Goal: Task Accomplishment & Management: Complete application form

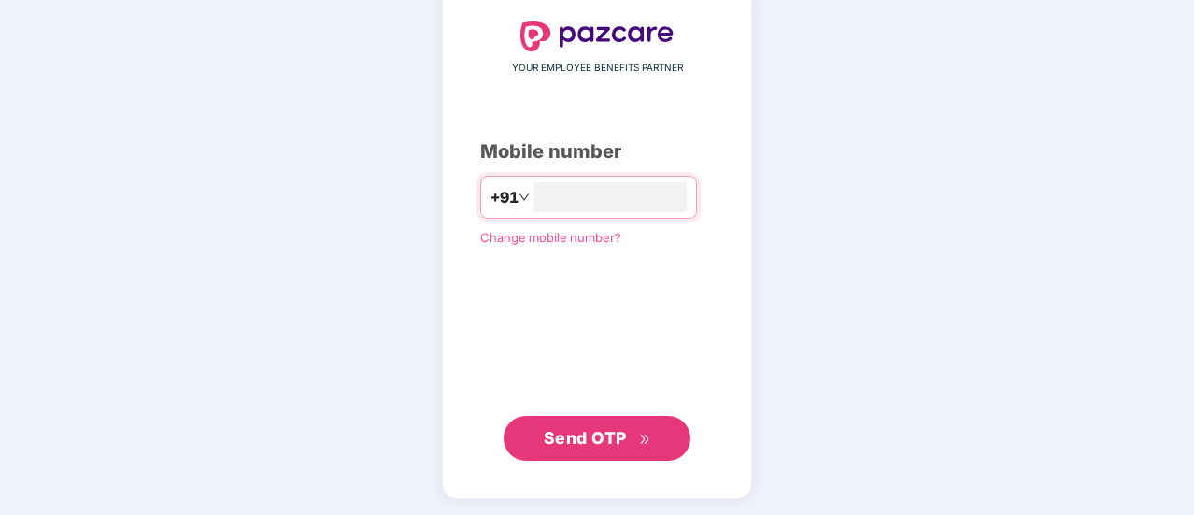
type input "**********"
click at [657, 431] on button "Send OTP" at bounding box center [596, 438] width 187 height 45
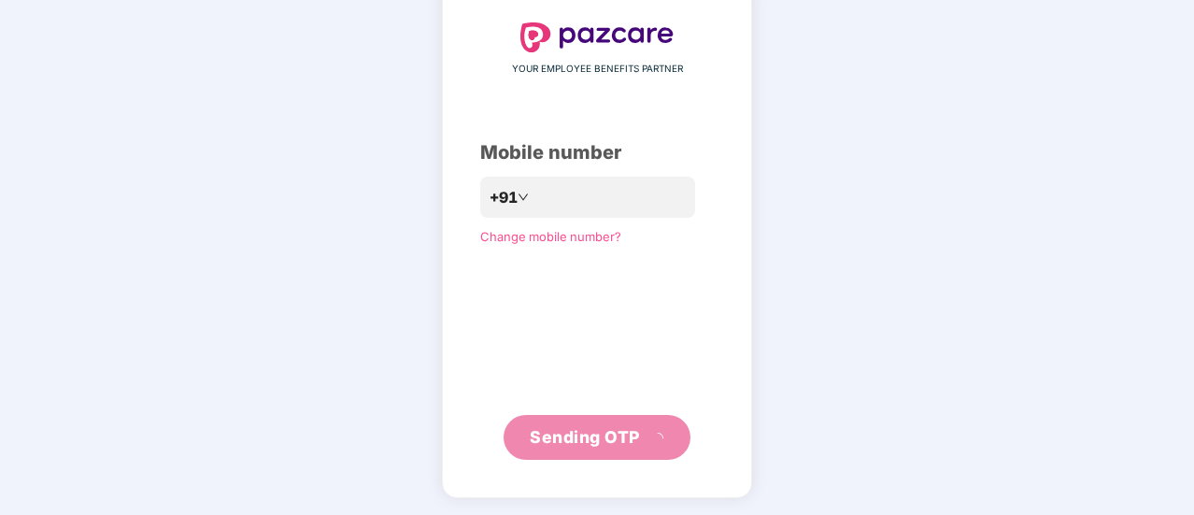
scroll to position [93, 0]
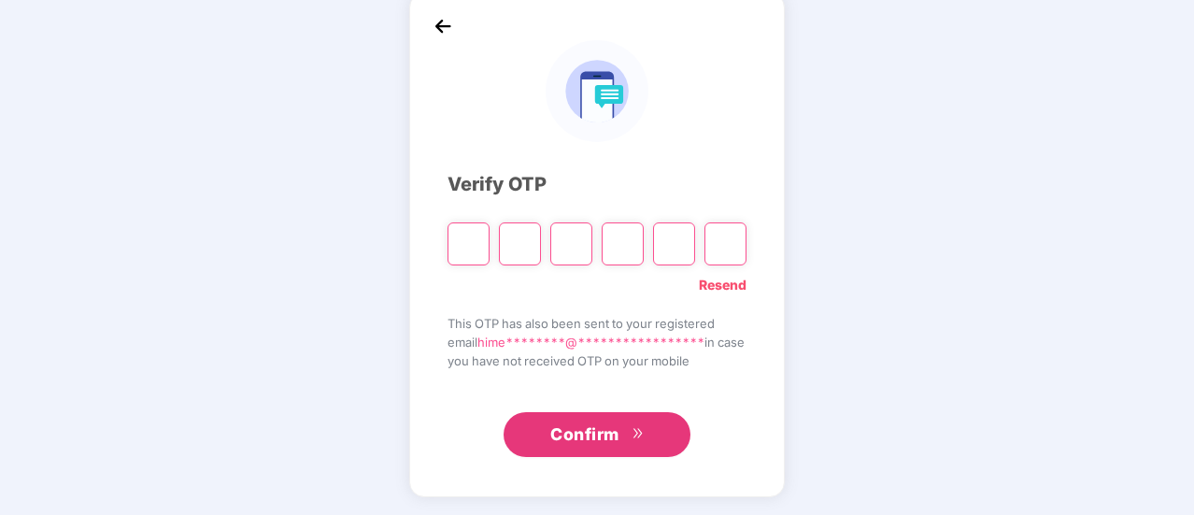
type input "*"
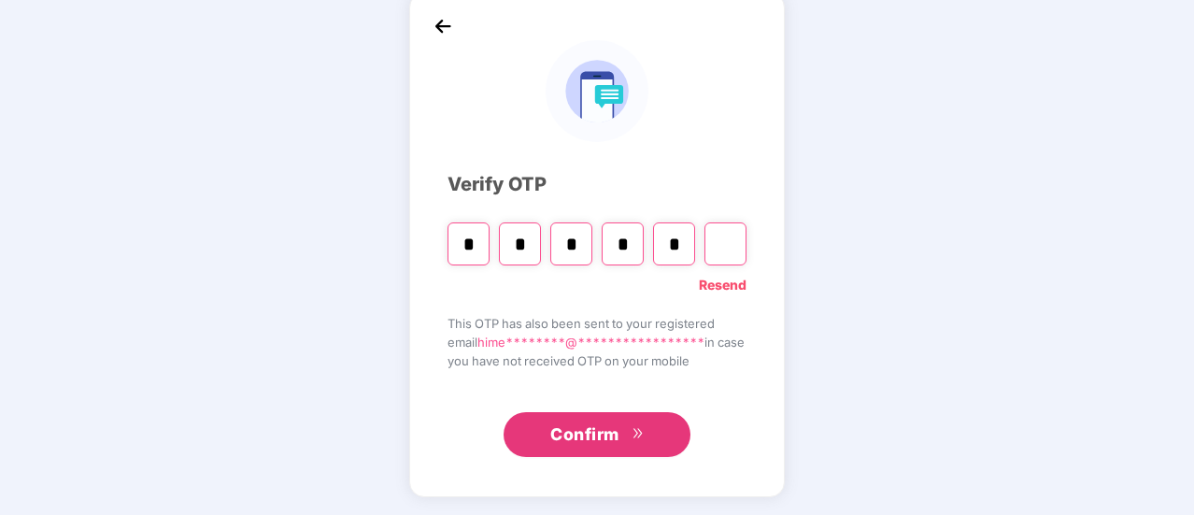
type input "*"
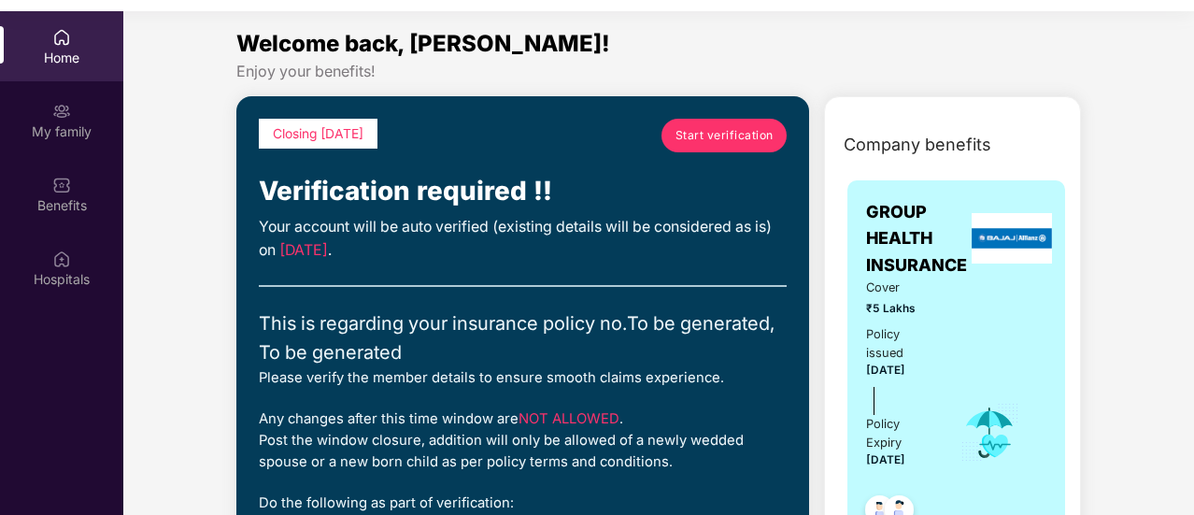
click at [749, 130] on span "Start verification" at bounding box center [724, 135] width 98 height 18
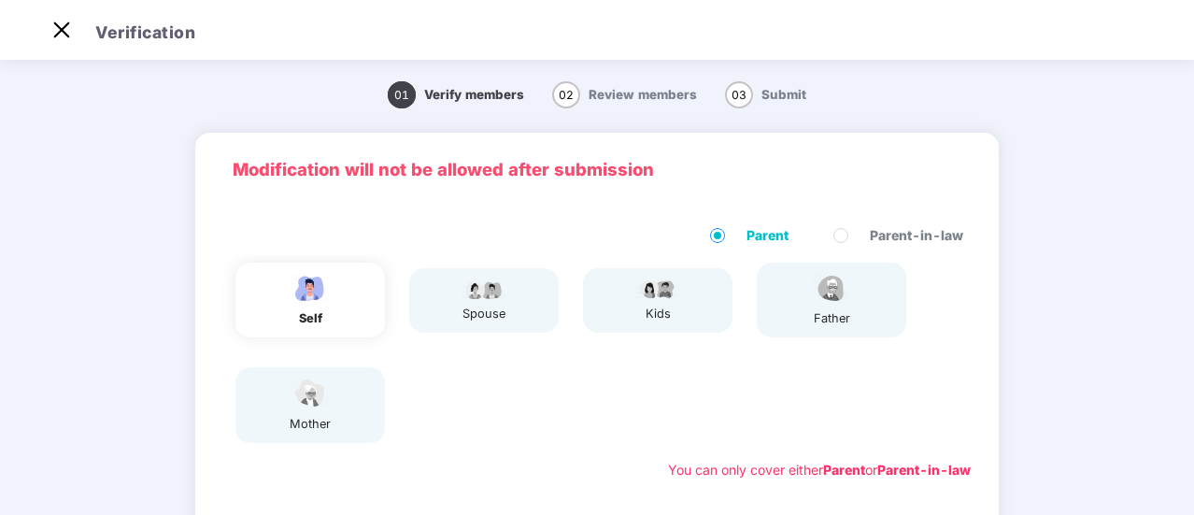
scroll to position [34, 0]
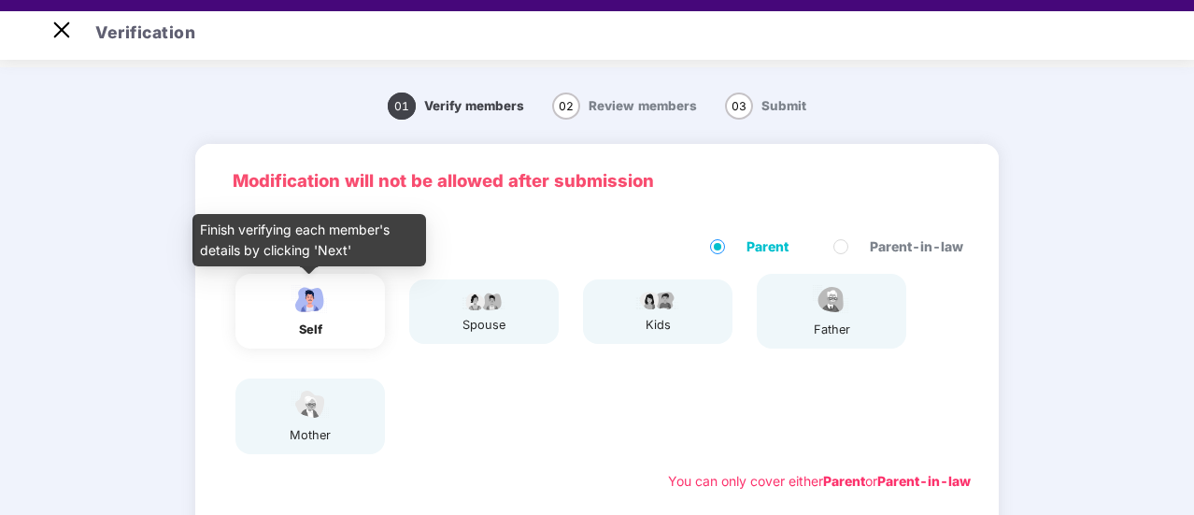
click at [312, 329] on div "self" at bounding box center [310, 329] width 47 height 19
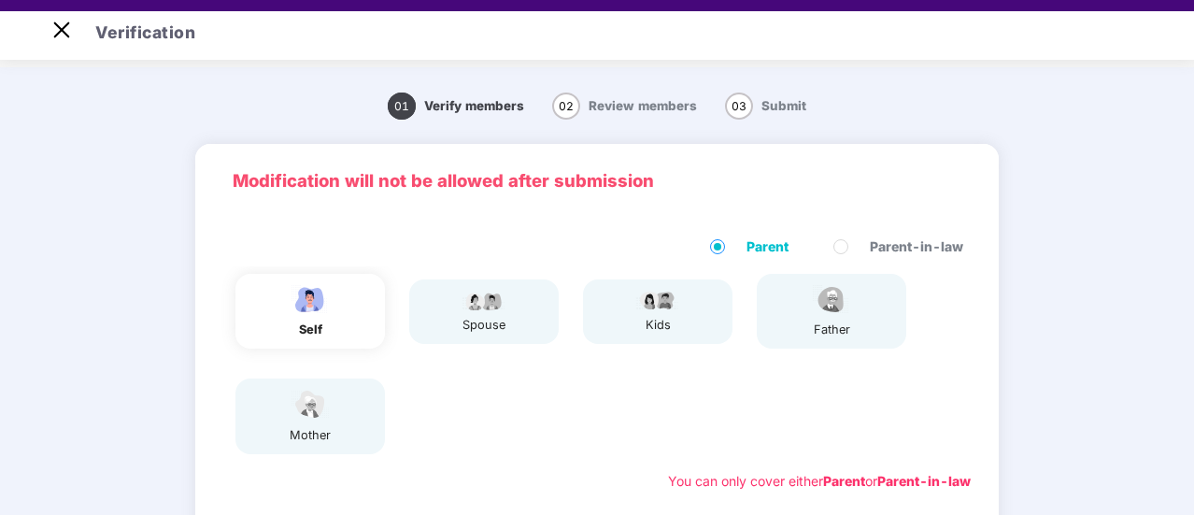
click at [482, 305] on img at bounding box center [484, 300] width 47 height 22
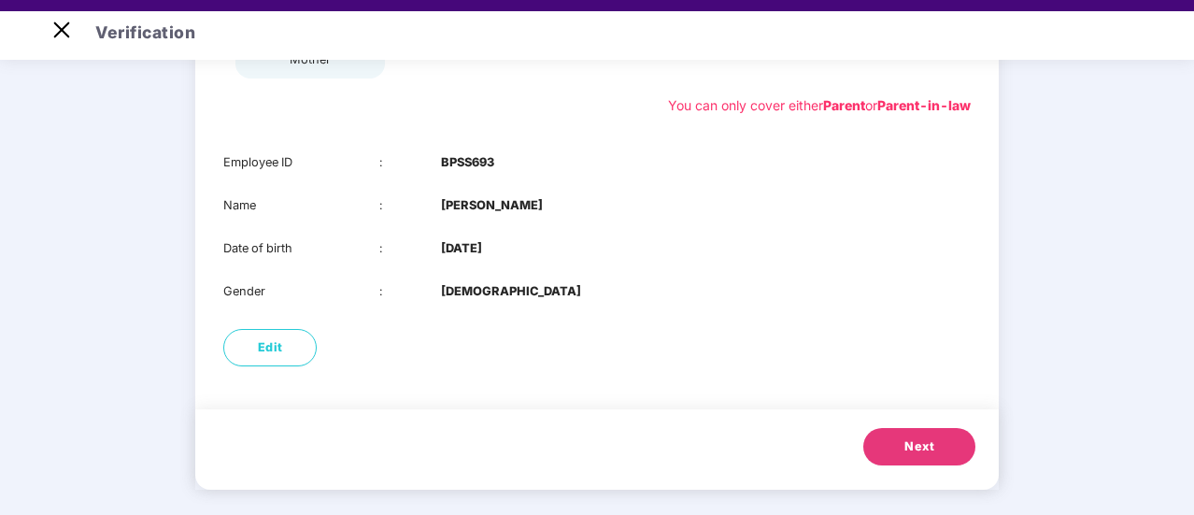
scroll to position [376, 0]
click at [942, 443] on button "Next" at bounding box center [919, 445] width 112 height 37
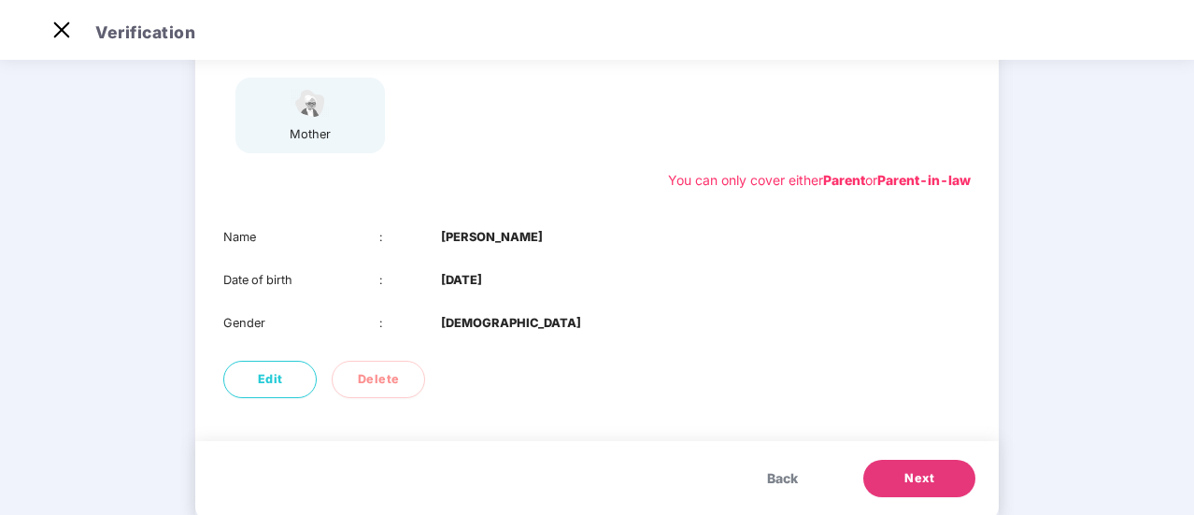
scroll to position [333, 0]
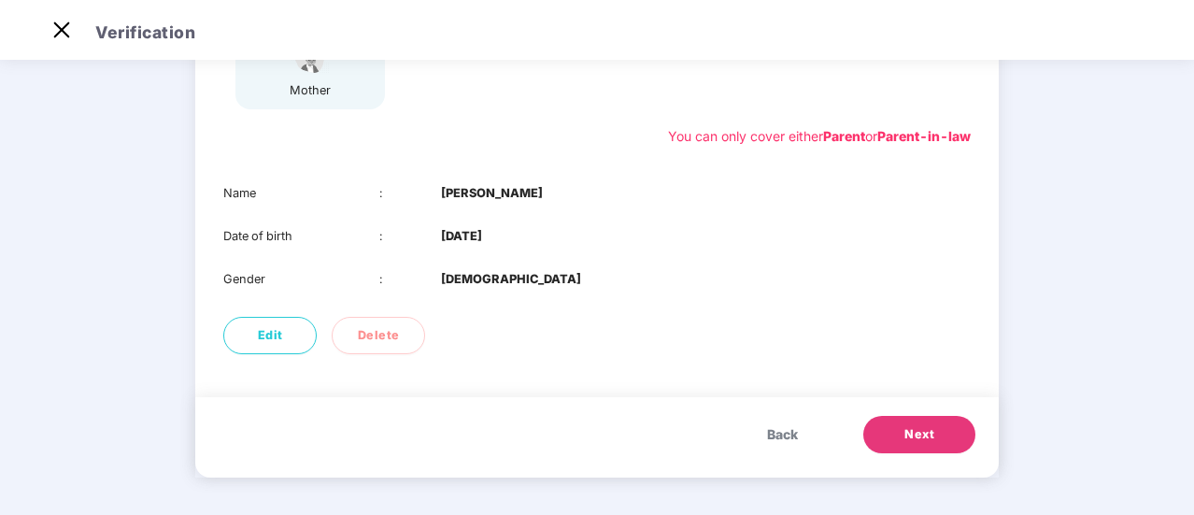
click at [914, 438] on span "Next" at bounding box center [919, 434] width 30 height 19
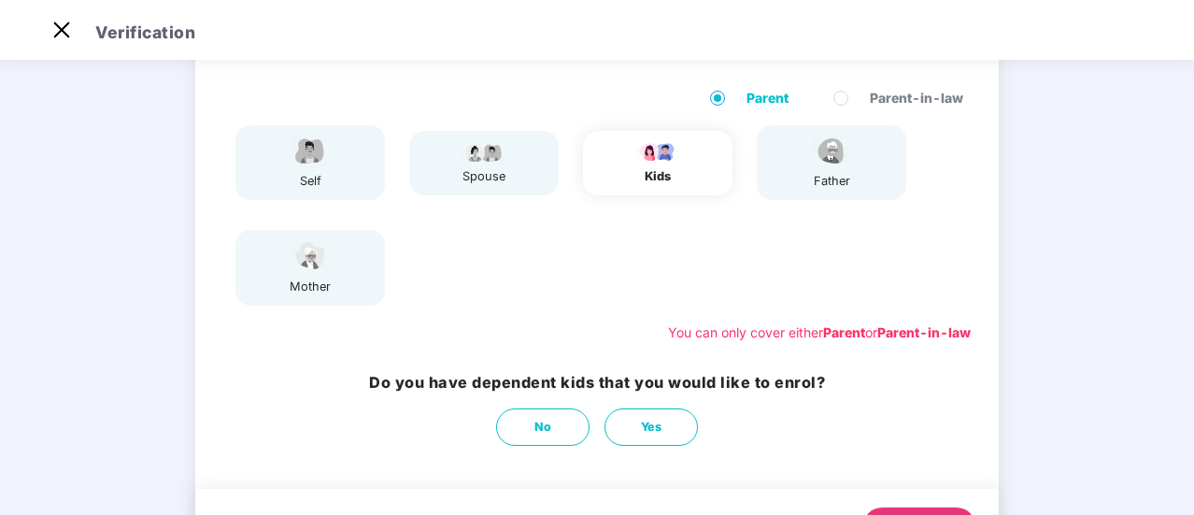
scroll to position [138, 0]
click at [555, 418] on button "No" at bounding box center [542, 425] width 93 height 37
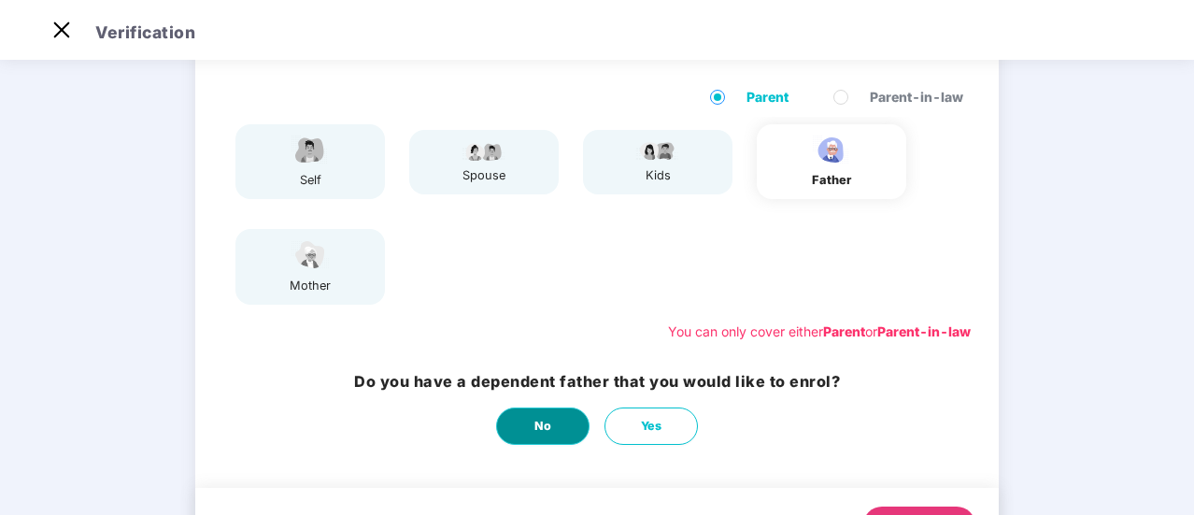
scroll to position [0, 0]
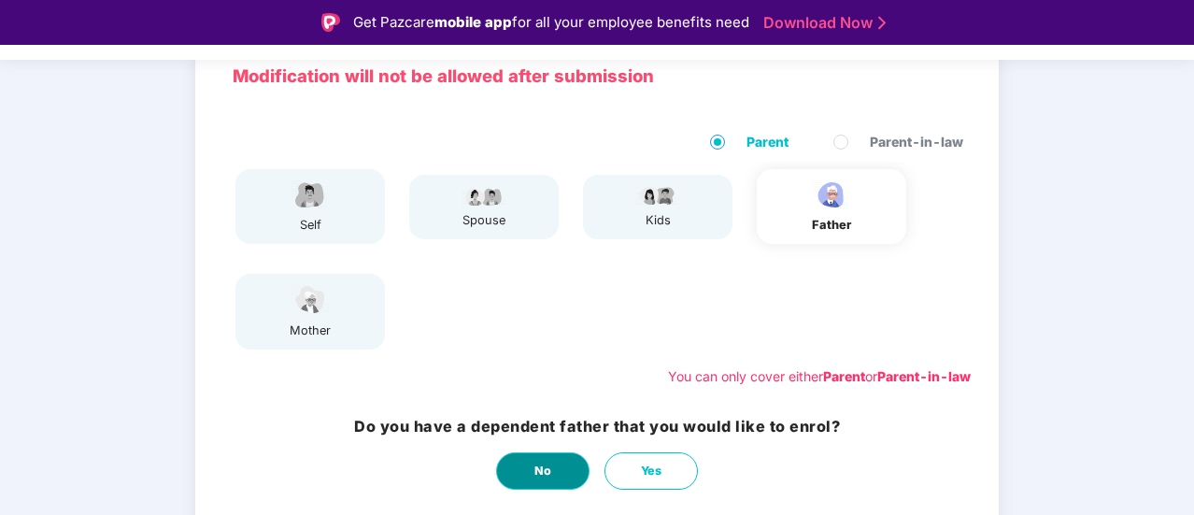
click at [558, 469] on button "No" at bounding box center [542, 470] width 93 height 37
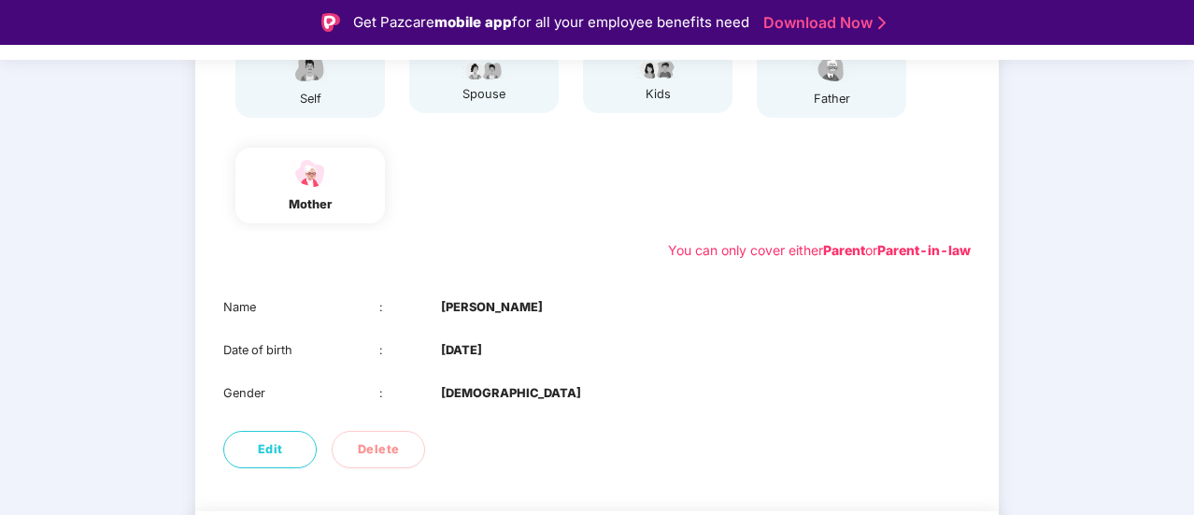
scroll to position [333, 0]
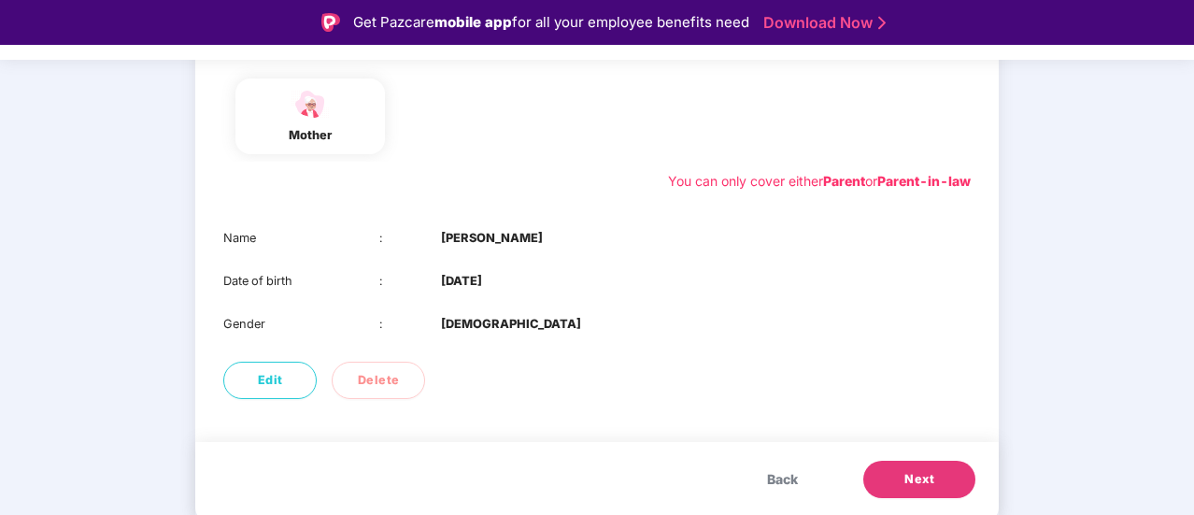
click at [923, 485] on span "Next" at bounding box center [919, 479] width 30 height 19
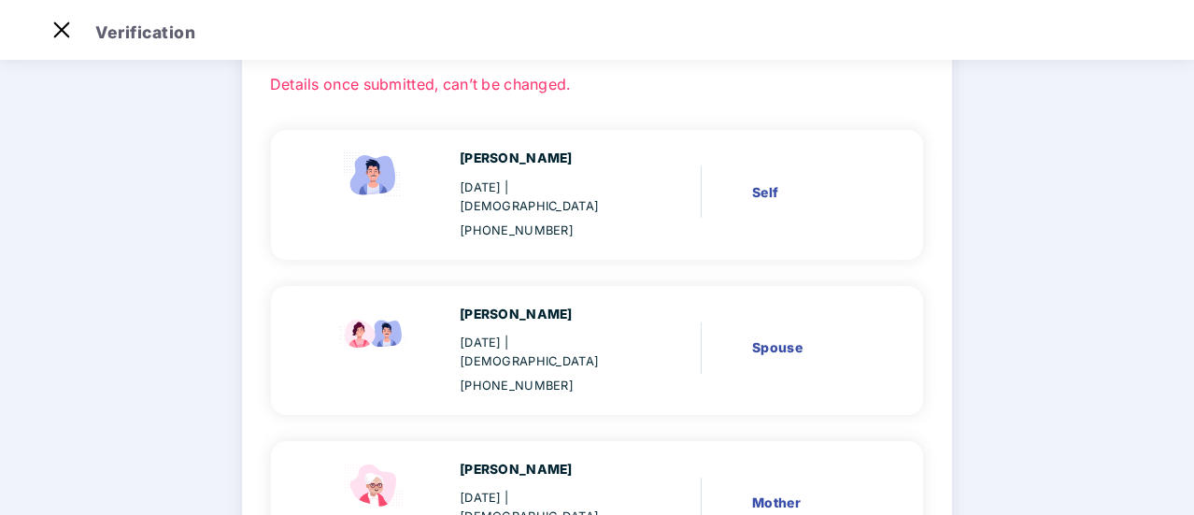
scroll to position [272, 0]
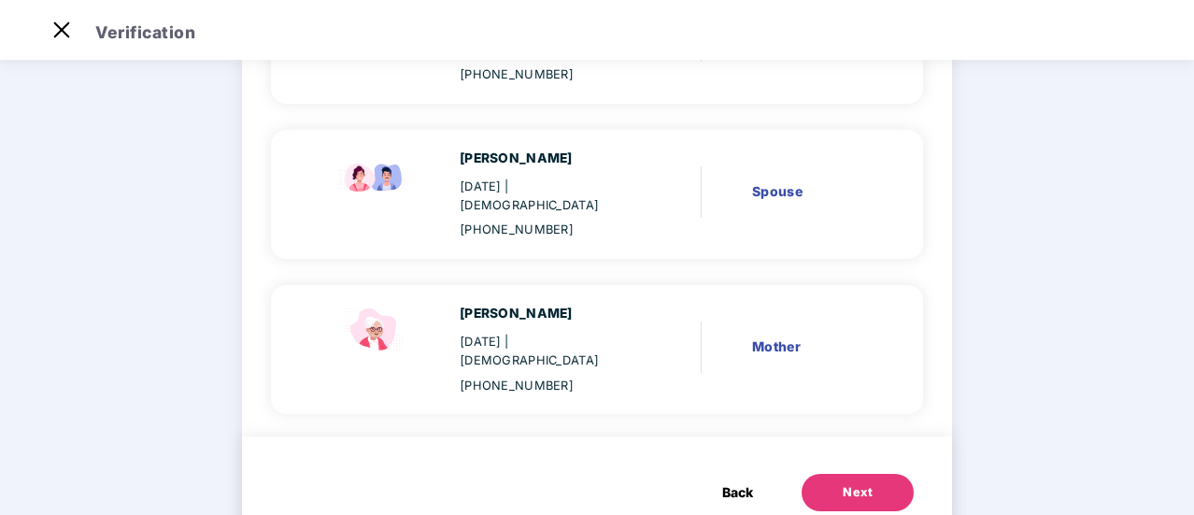
click at [852, 483] on div "Next" at bounding box center [858, 492] width 30 height 19
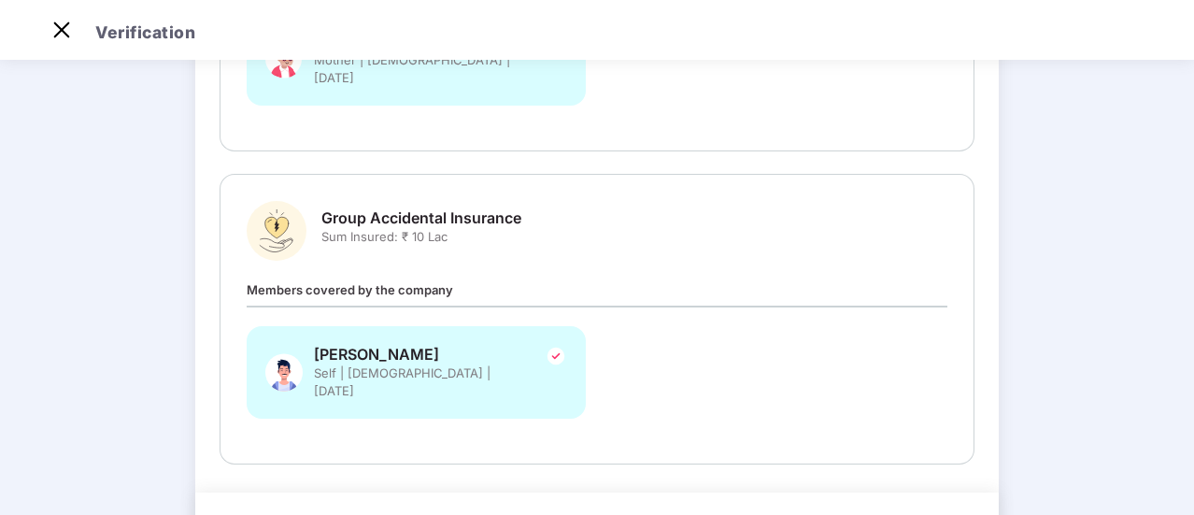
scroll to position [573, 0]
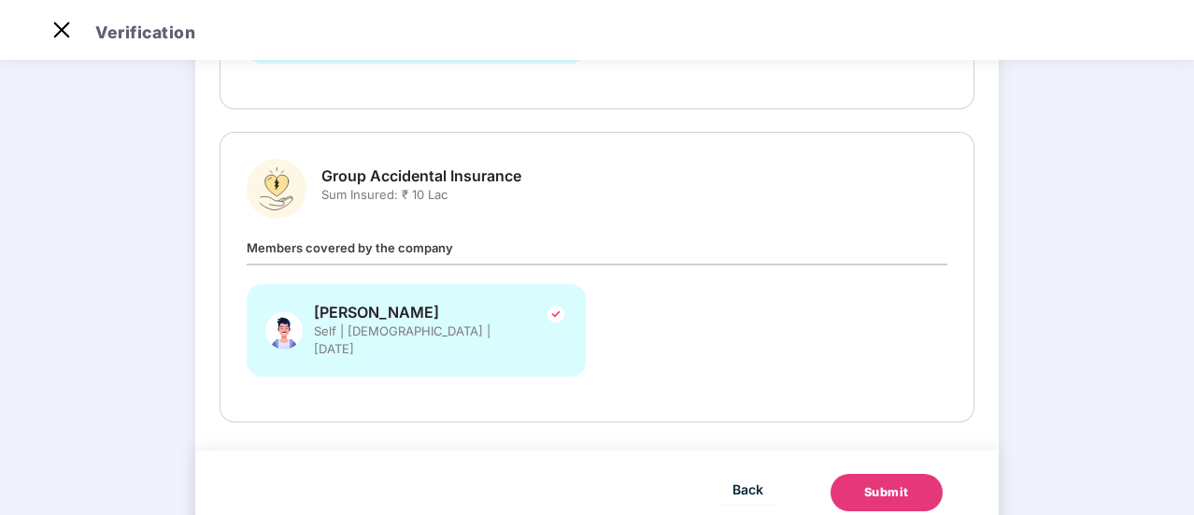
click at [865, 483] on div "Submit" at bounding box center [886, 492] width 45 height 19
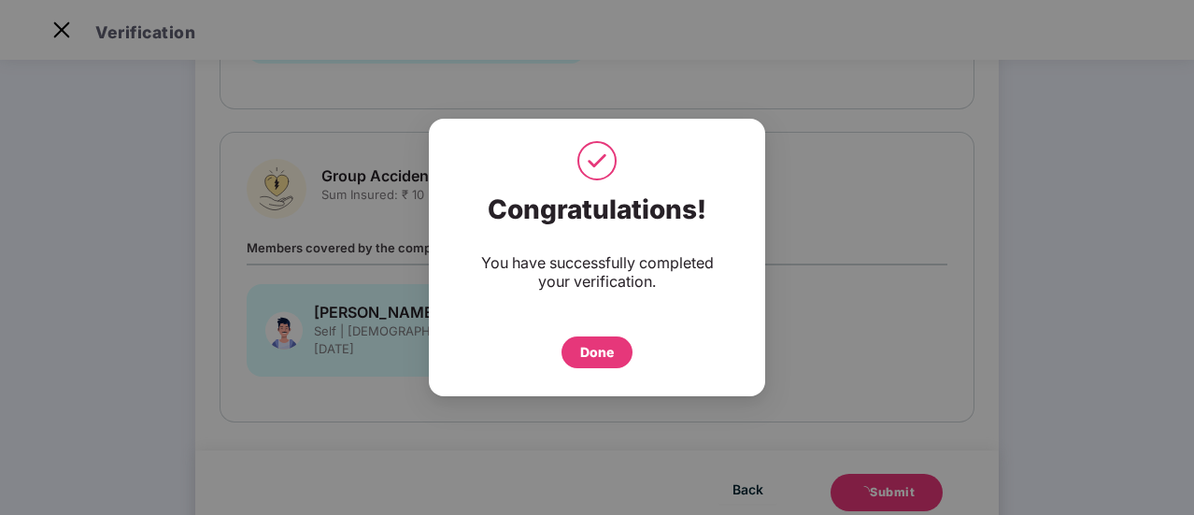
click at [604, 347] on div "Done" at bounding box center [597, 352] width 34 height 21
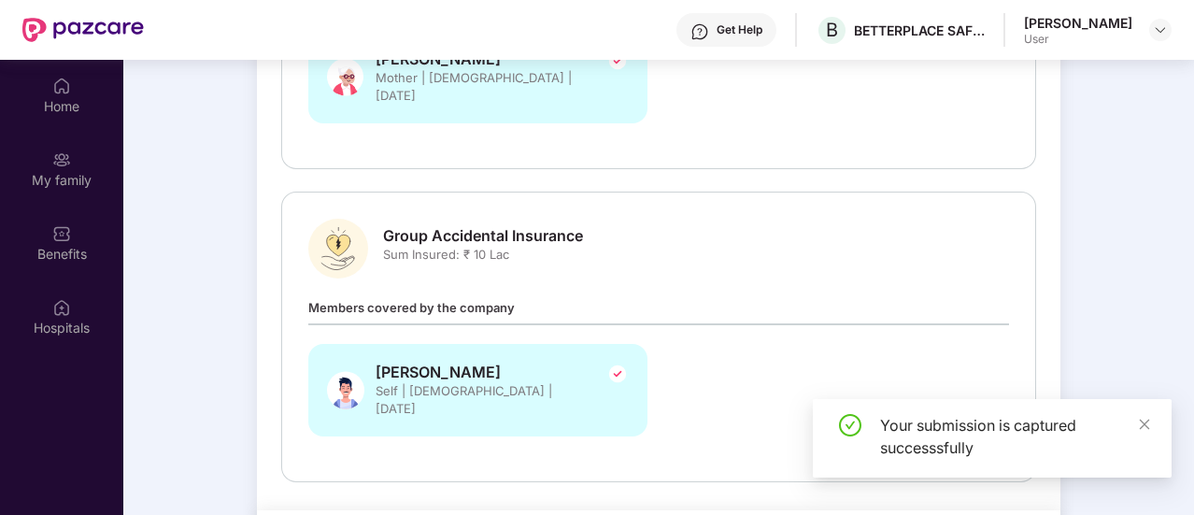
scroll to position [105, 0]
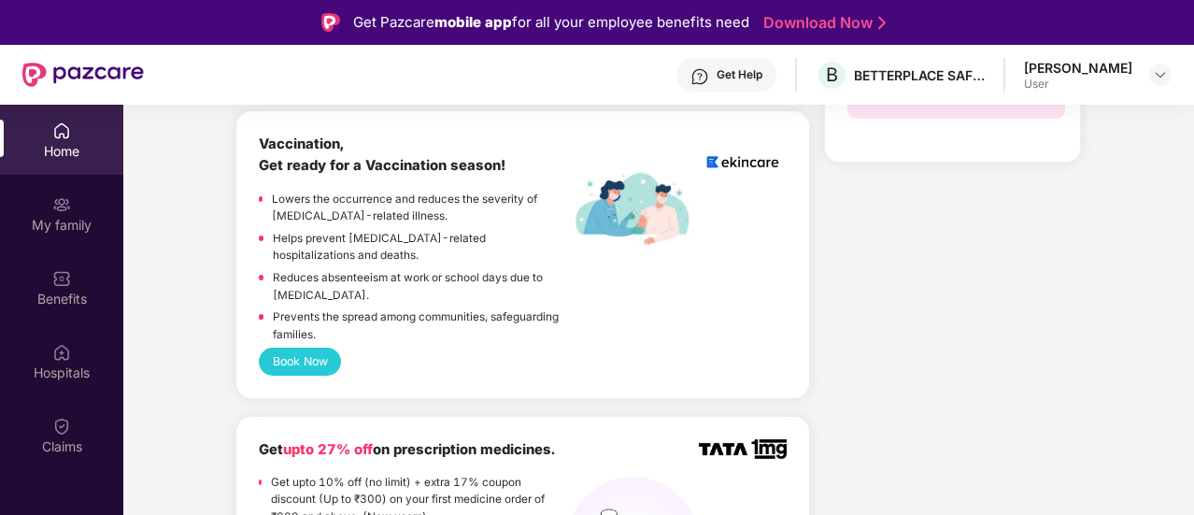
scroll to position [1263, 0]
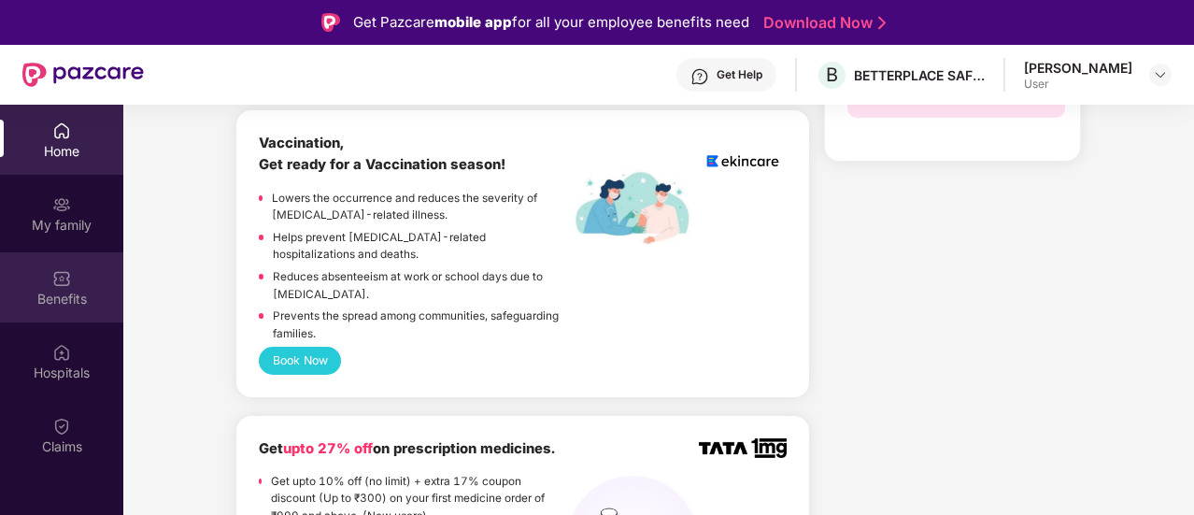
click at [55, 285] on img at bounding box center [61, 278] width 19 height 19
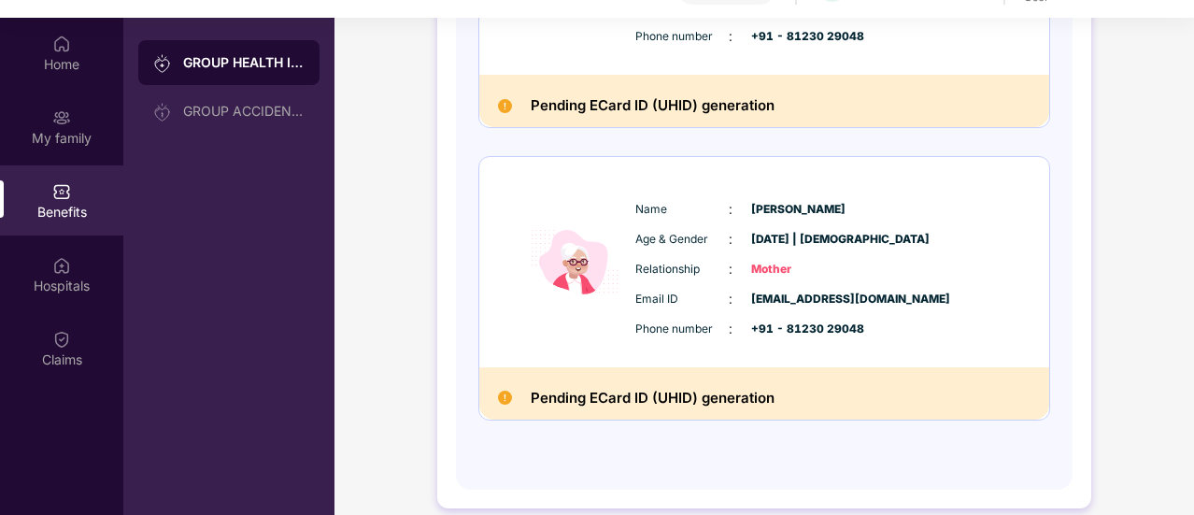
scroll to position [90, 0]
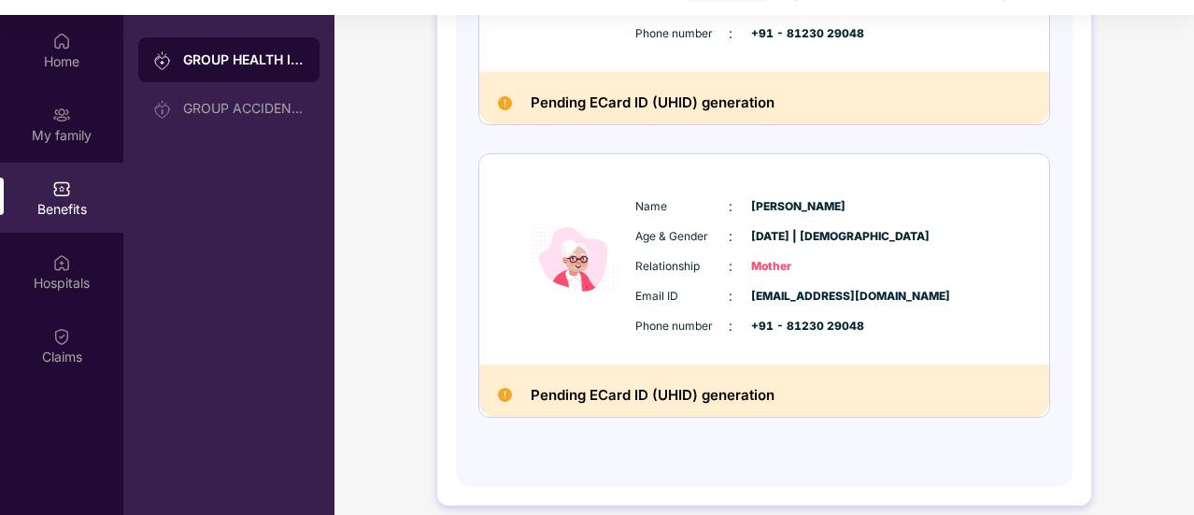
click at [593, 390] on h2 "Pending ECard ID (UHID) generation" at bounding box center [653, 395] width 244 height 24
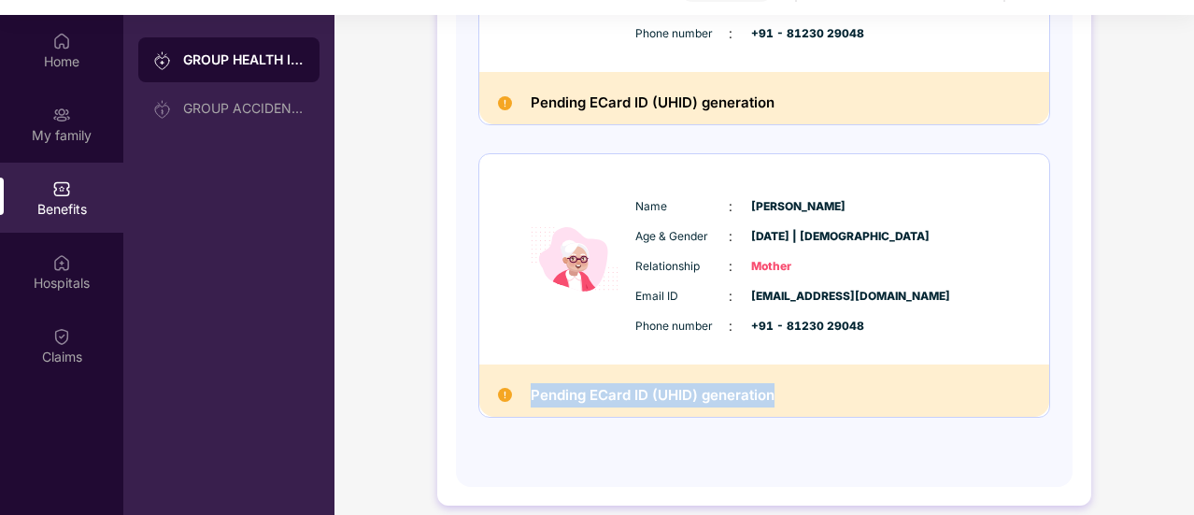
click at [593, 390] on h2 "Pending ECard ID (UHID) generation" at bounding box center [653, 395] width 244 height 24
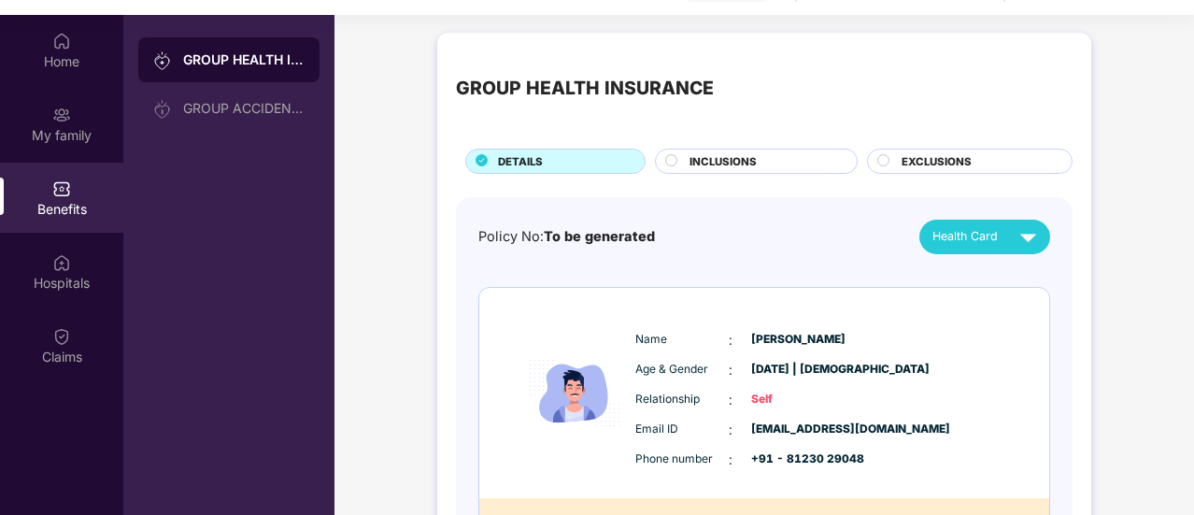
scroll to position [49, 0]
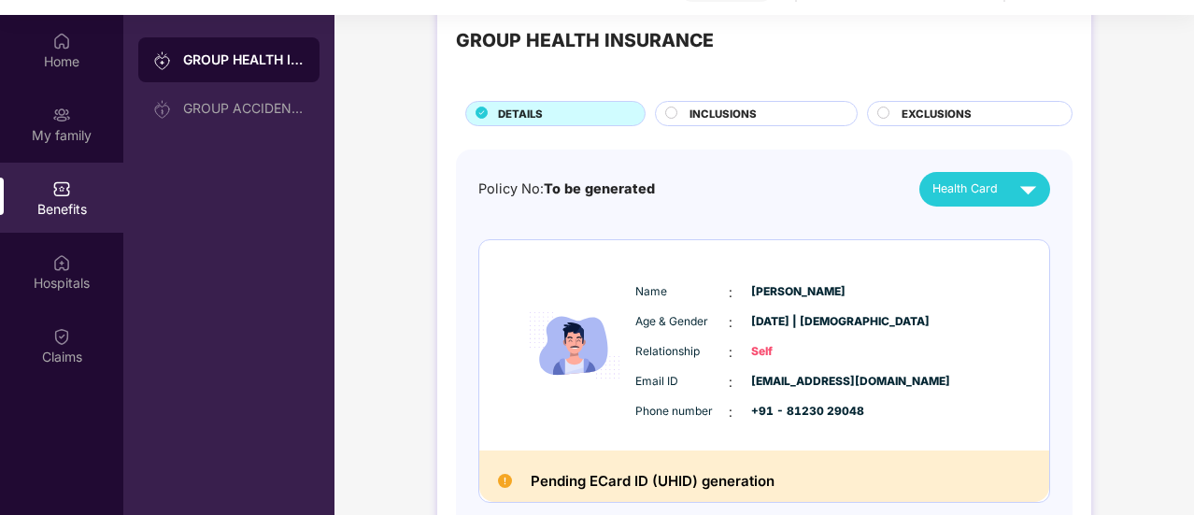
click at [757, 106] on div "INCLUSIONS" at bounding box center [763, 116] width 167 height 20
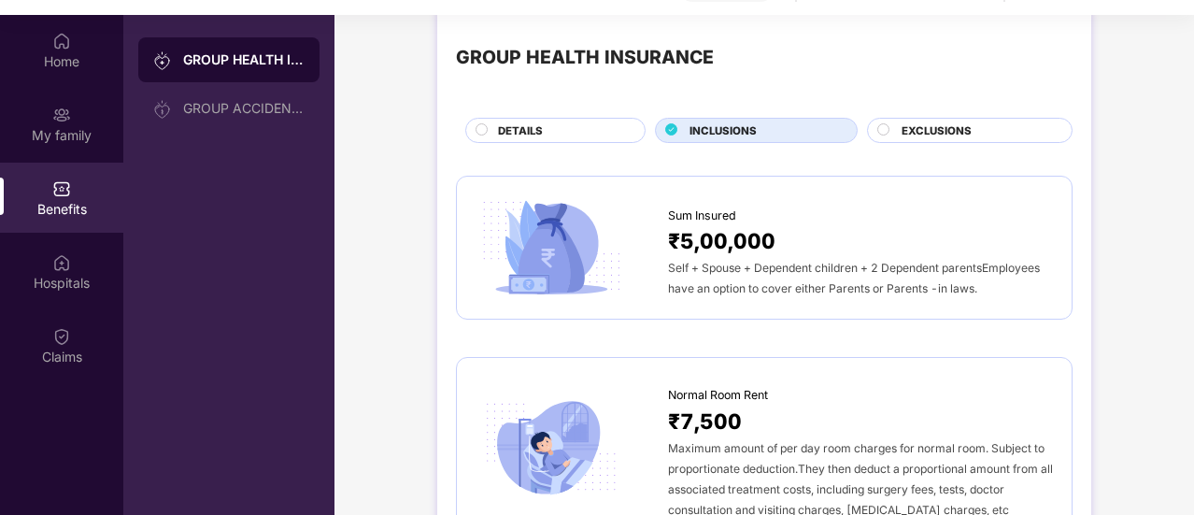
scroll to position [0, 0]
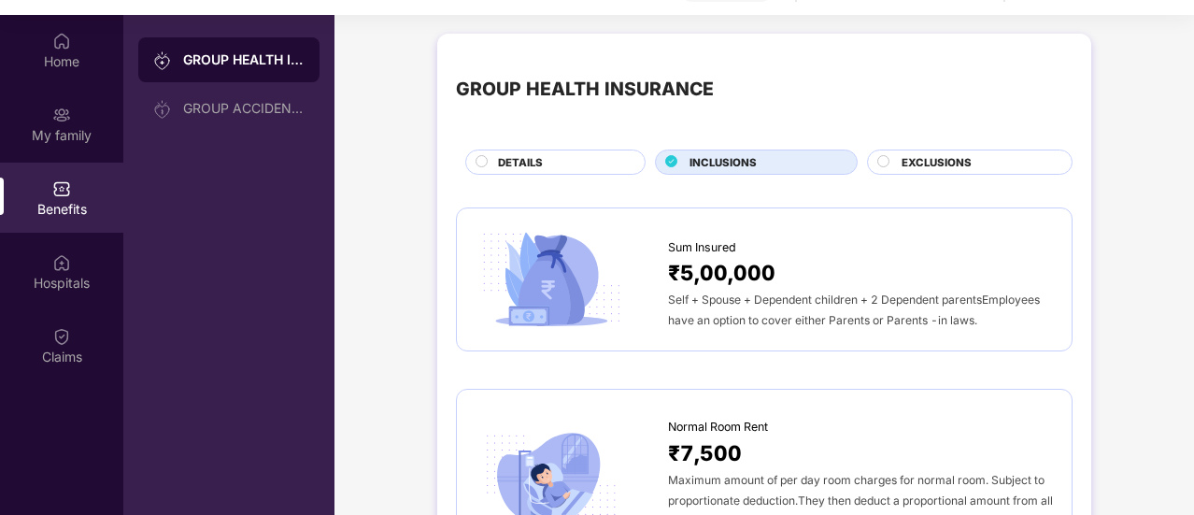
click at [897, 161] on div "EXCLUSIONS" at bounding box center [977, 164] width 170 height 20
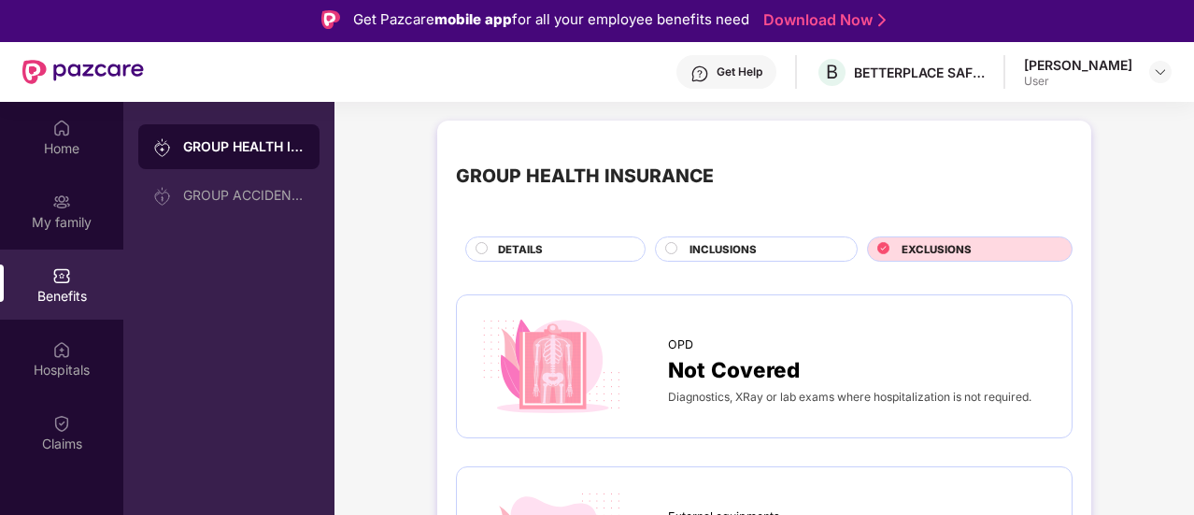
scroll to position [2, 0]
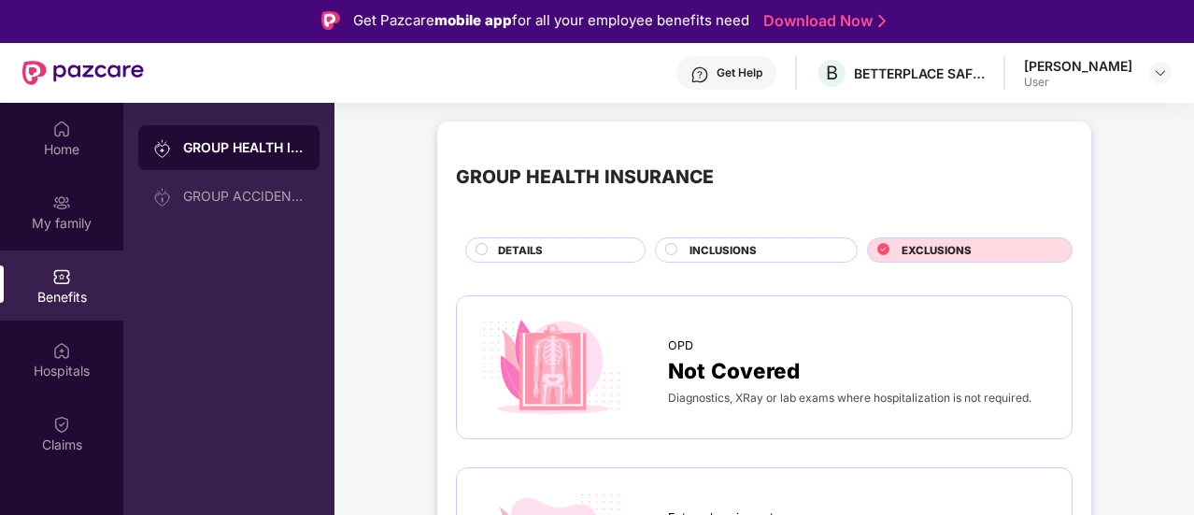
click at [791, 249] on div "INCLUSIONS" at bounding box center [763, 252] width 167 height 20
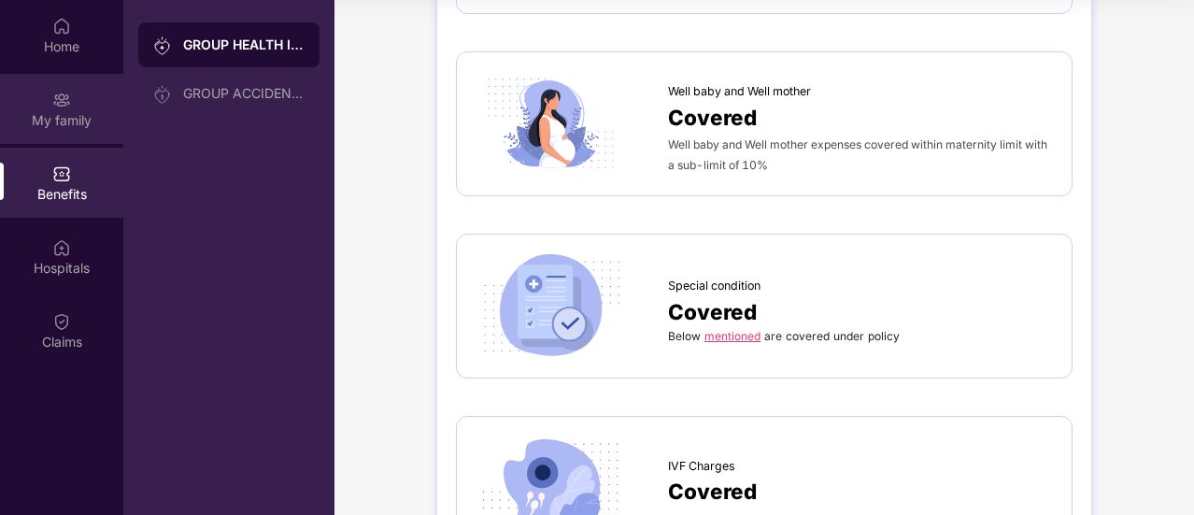
scroll to position [2831, 0]
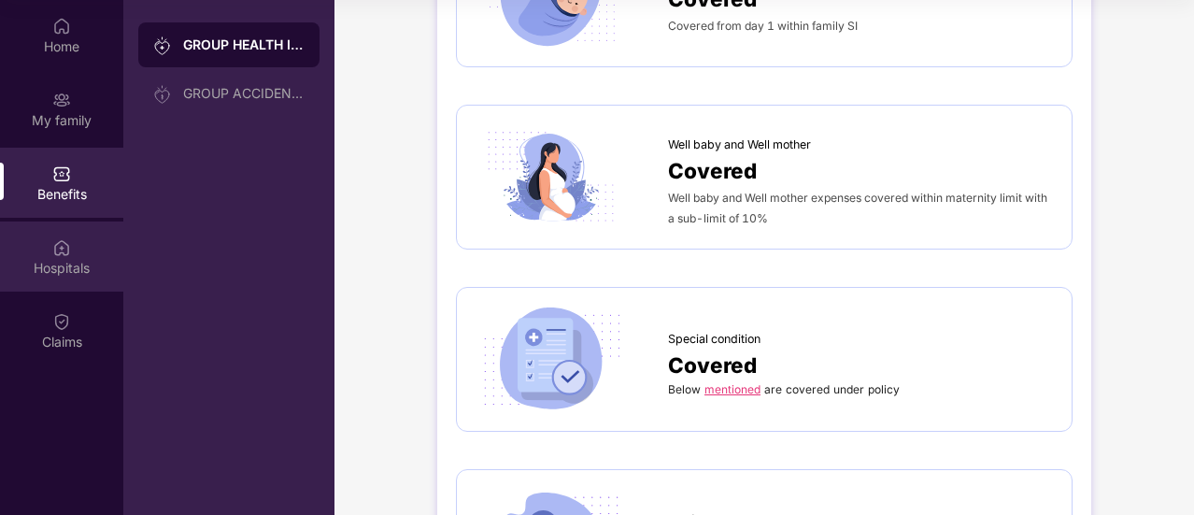
click at [77, 245] on div "Hospitals" at bounding box center [61, 256] width 123 height 70
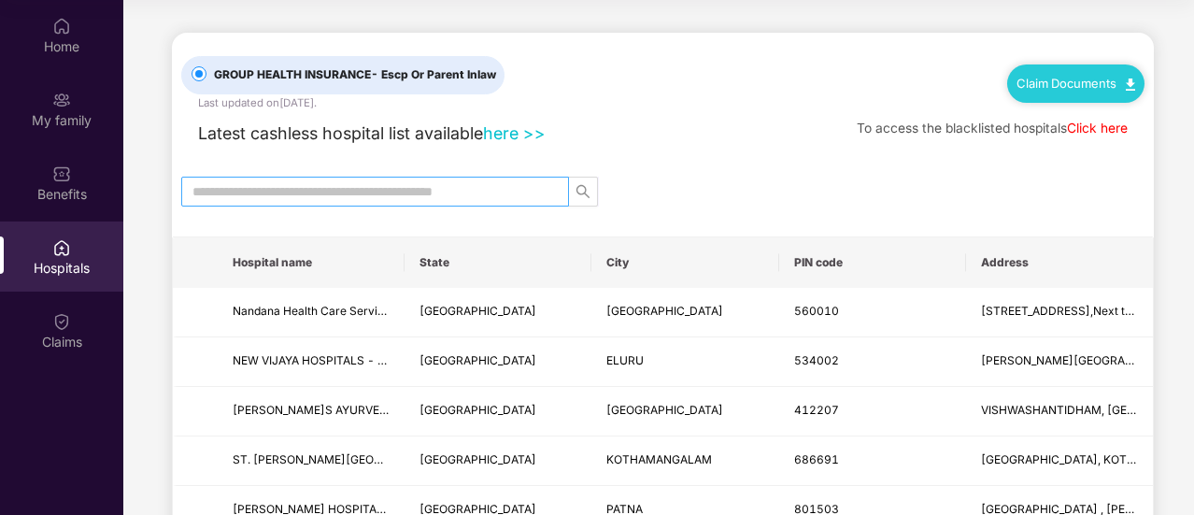
click at [351, 186] on input "text" at bounding box center [367, 191] width 350 height 21
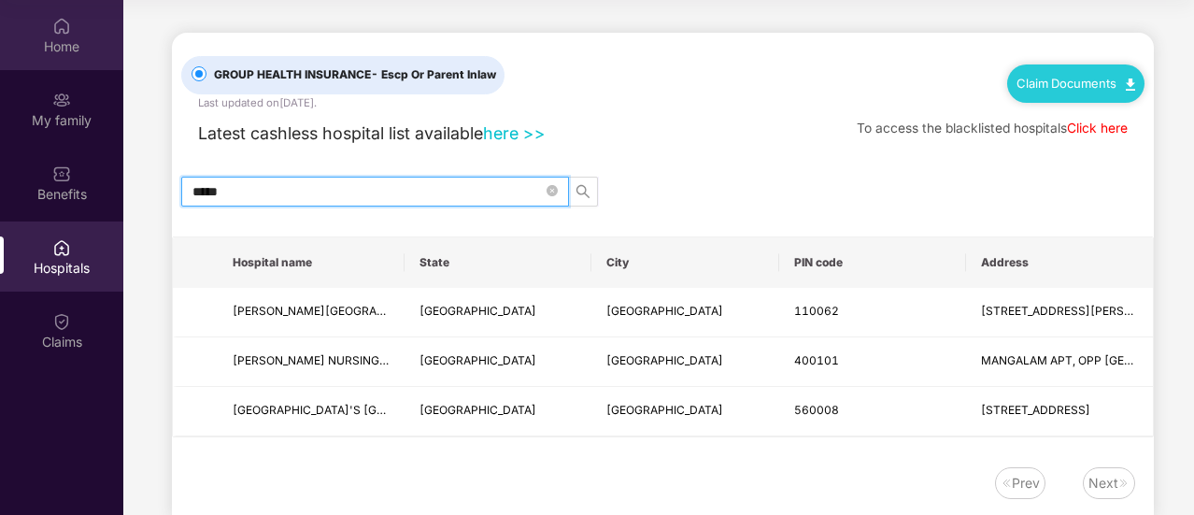
type input "*****"
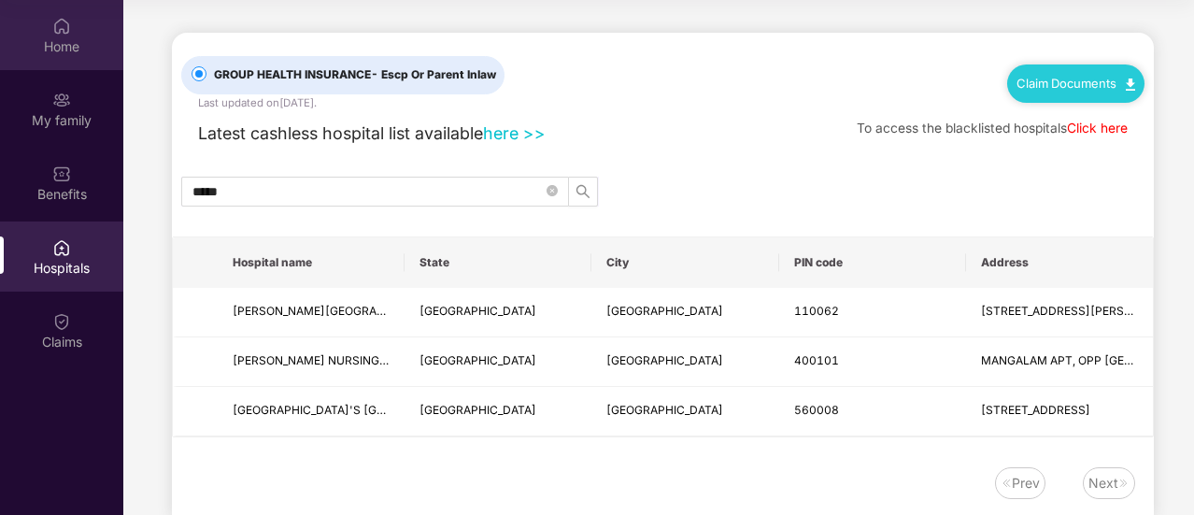
click at [54, 49] on div "Home" at bounding box center [61, 46] width 123 height 19
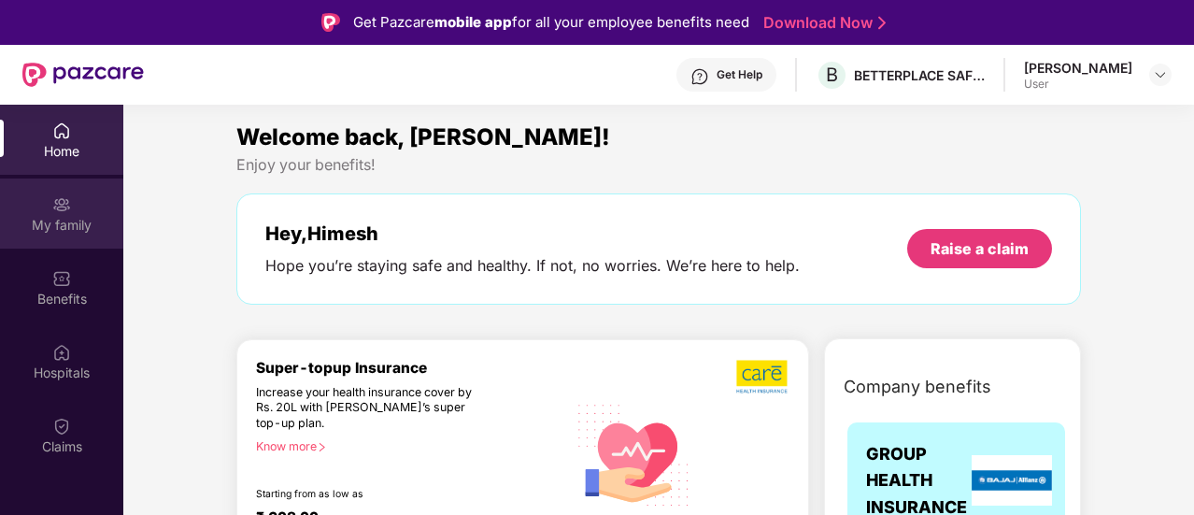
click at [65, 207] on img at bounding box center [61, 204] width 19 height 19
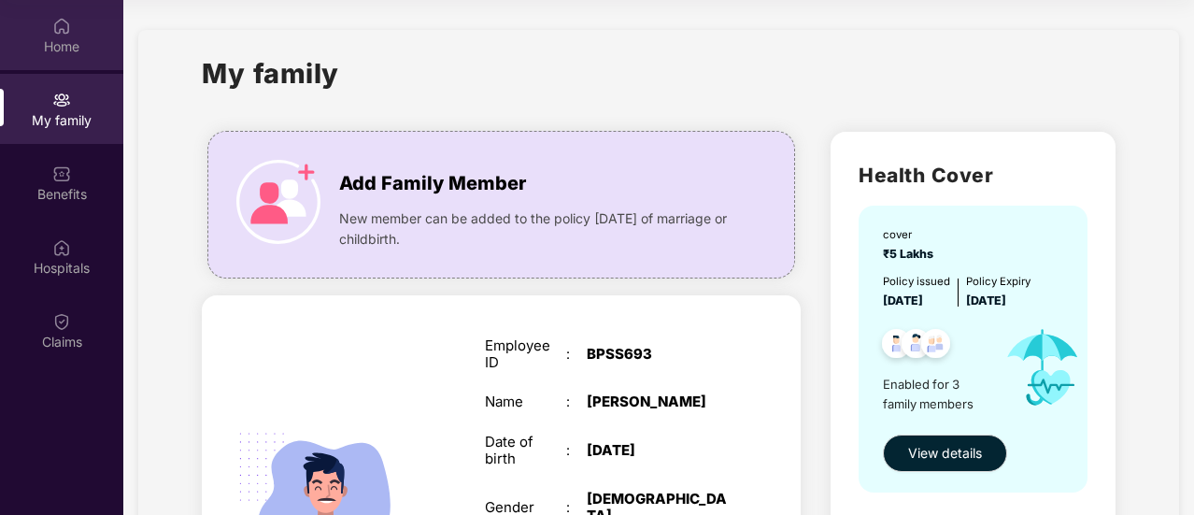
click at [52, 31] on img at bounding box center [61, 26] width 19 height 19
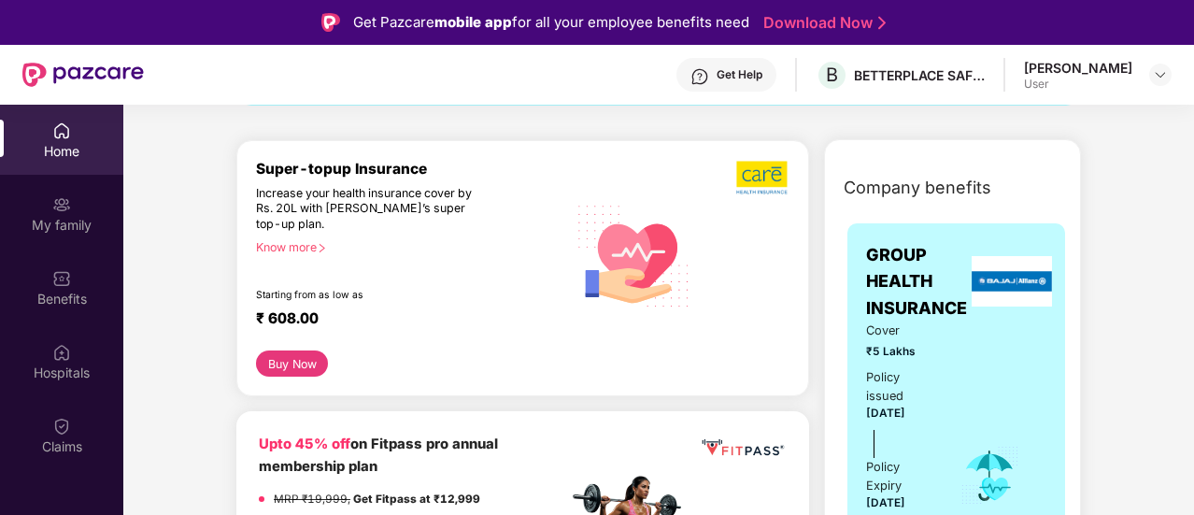
scroll to position [207, 0]
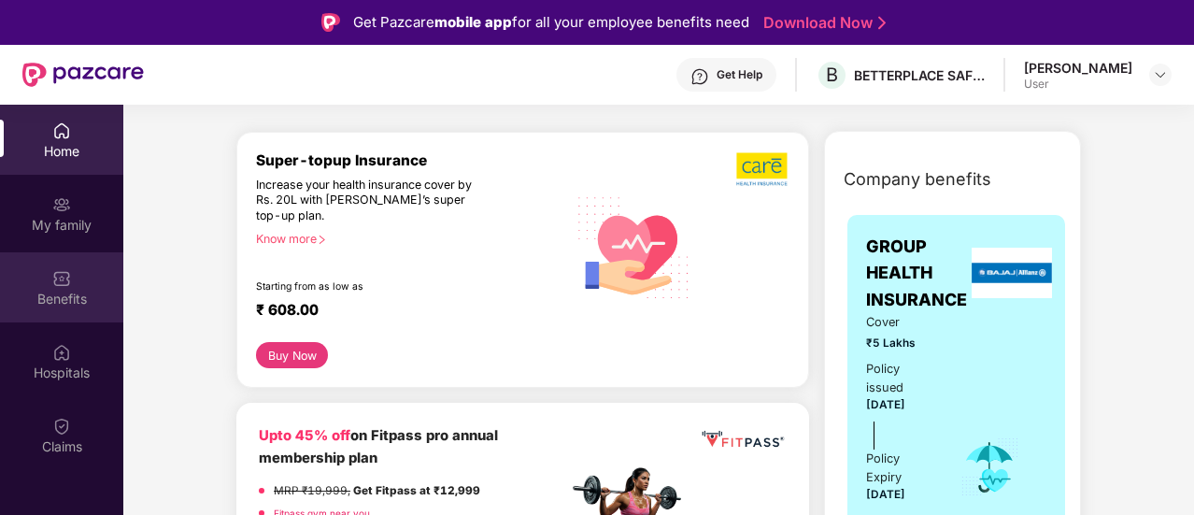
click at [65, 274] on img at bounding box center [61, 278] width 19 height 19
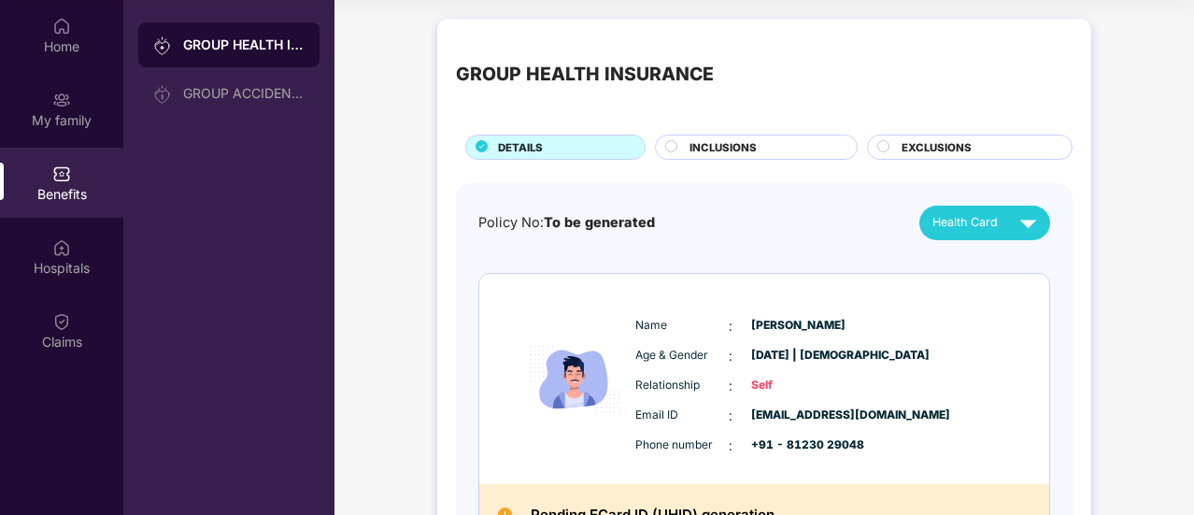
click at [914, 150] on span "EXCLUSIONS" at bounding box center [936, 147] width 70 height 17
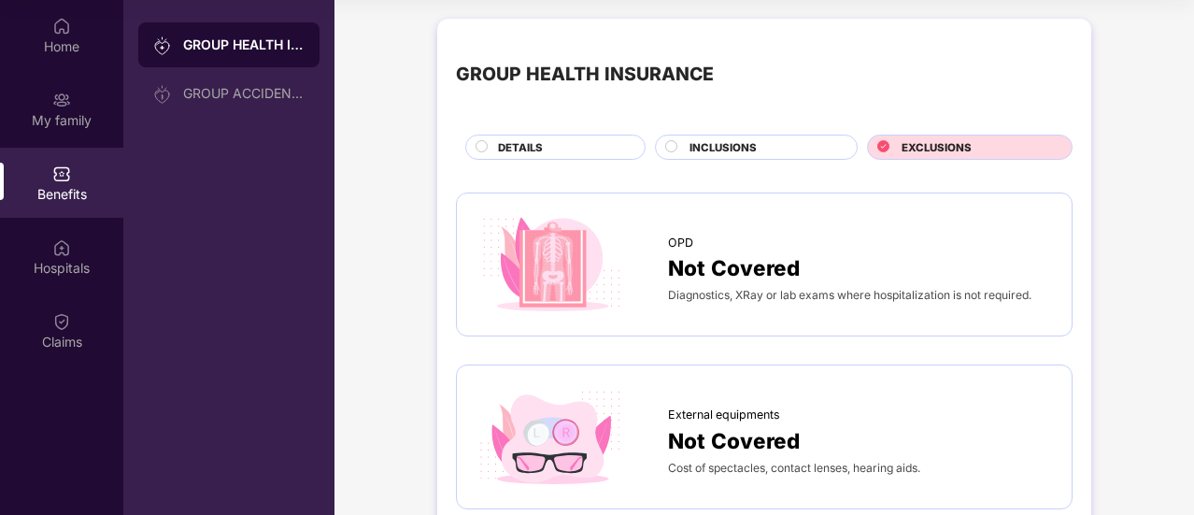
click at [740, 141] on span "INCLUSIONS" at bounding box center [722, 147] width 67 height 17
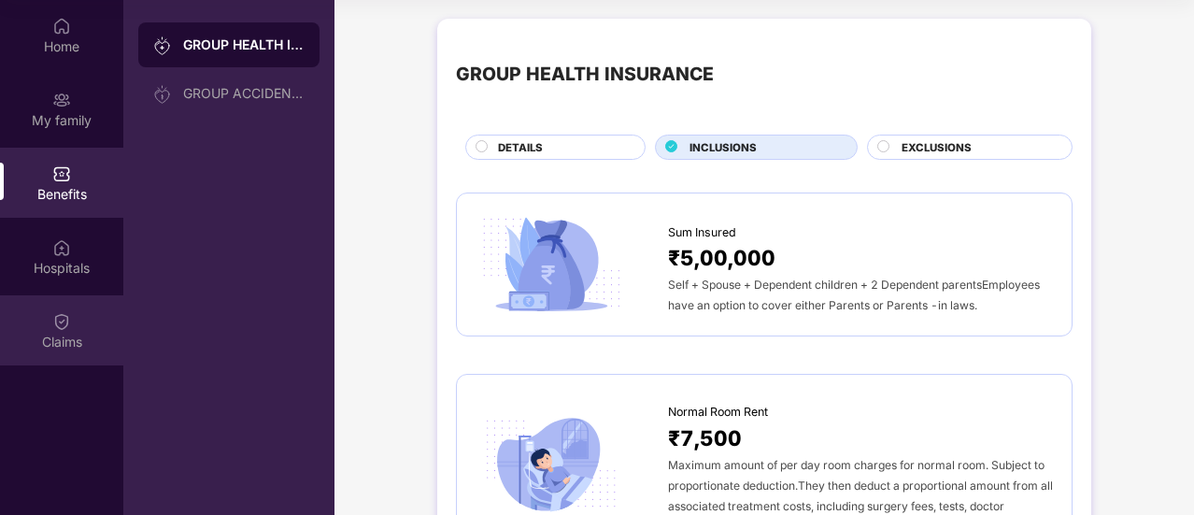
click at [68, 333] on div "Claims" at bounding box center [61, 342] width 123 height 19
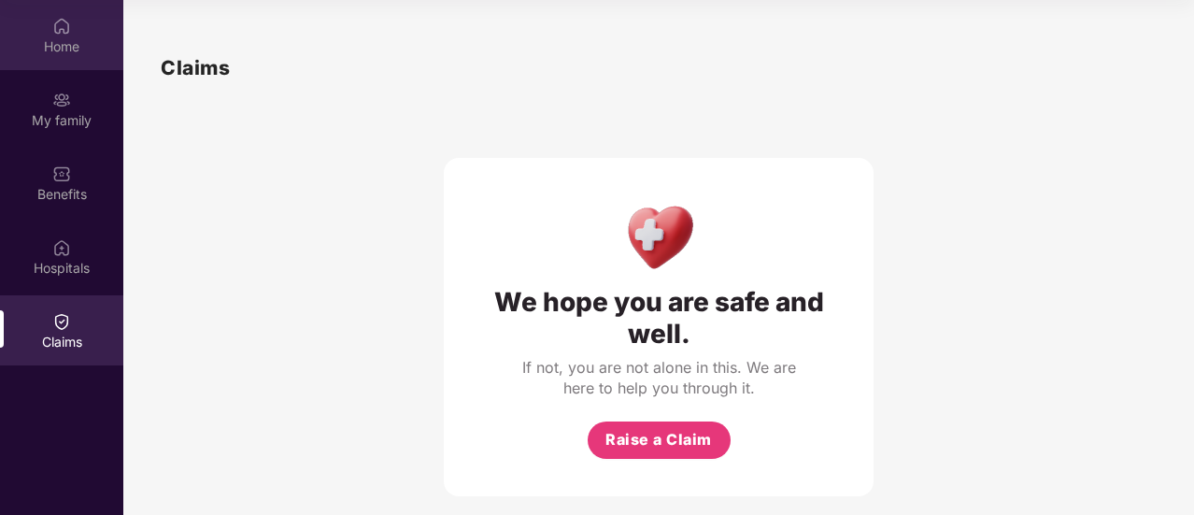
click at [64, 60] on div "Home" at bounding box center [61, 35] width 123 height 70
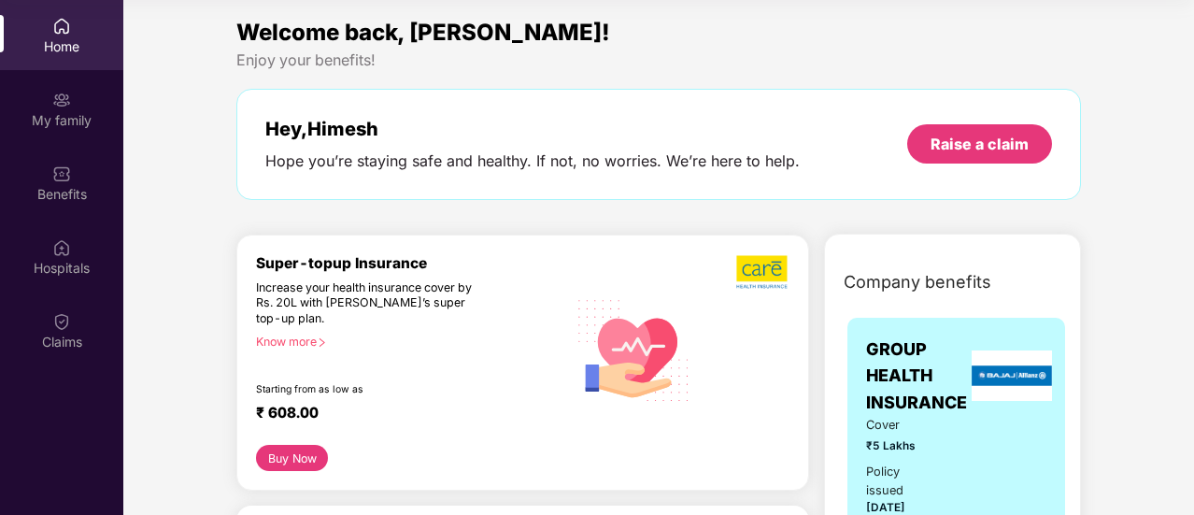
click at [52, 50] on div "Home" at bounding box center [61, 46] width 123 height 19
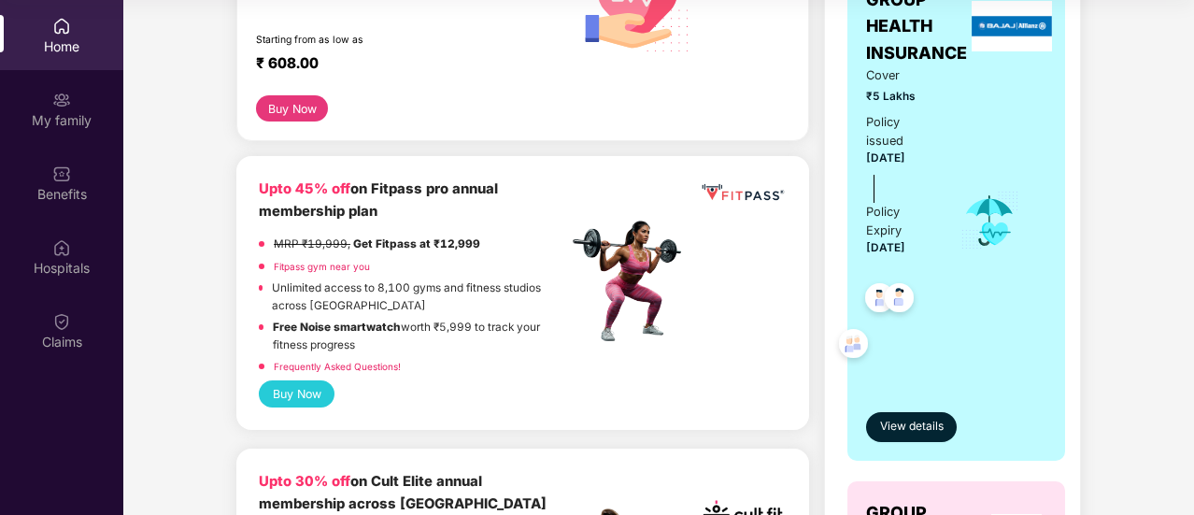
scroll to position [352, 0]
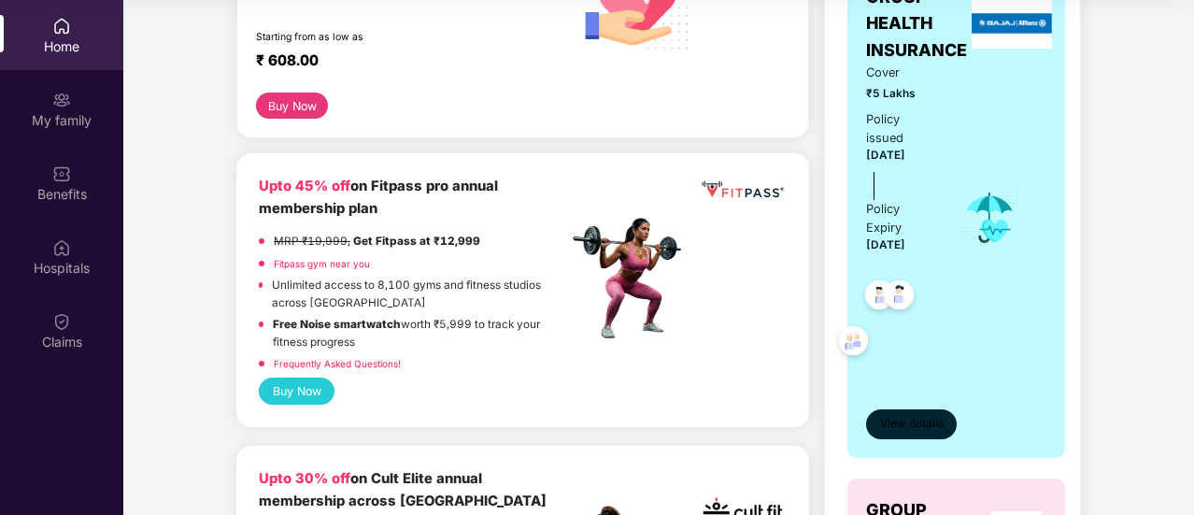
click at [915, 421] on span "View details" at bounding box center [912, 424] width 64 height 18
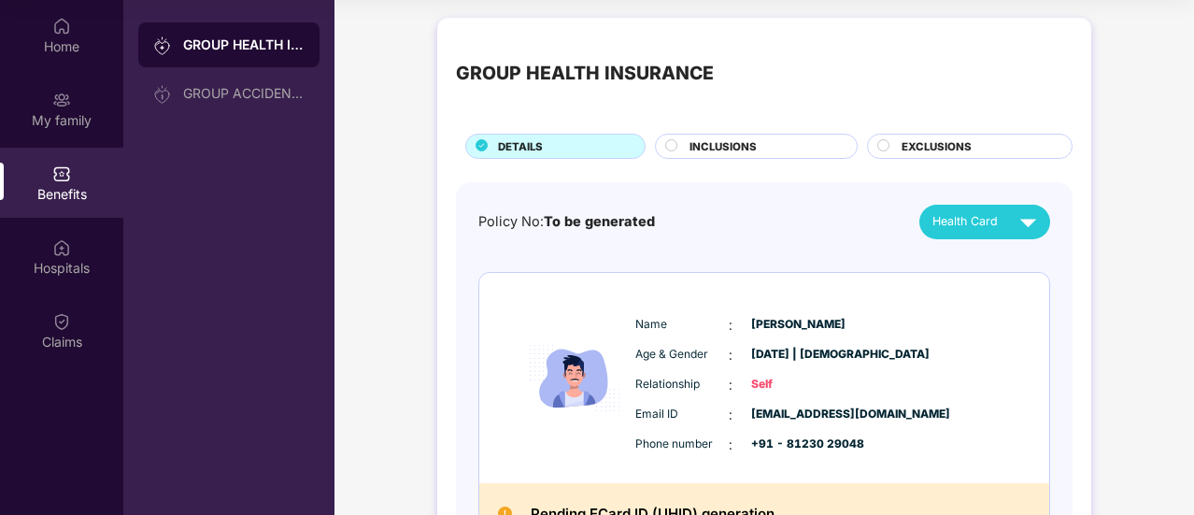
scroll to position [2, 0]
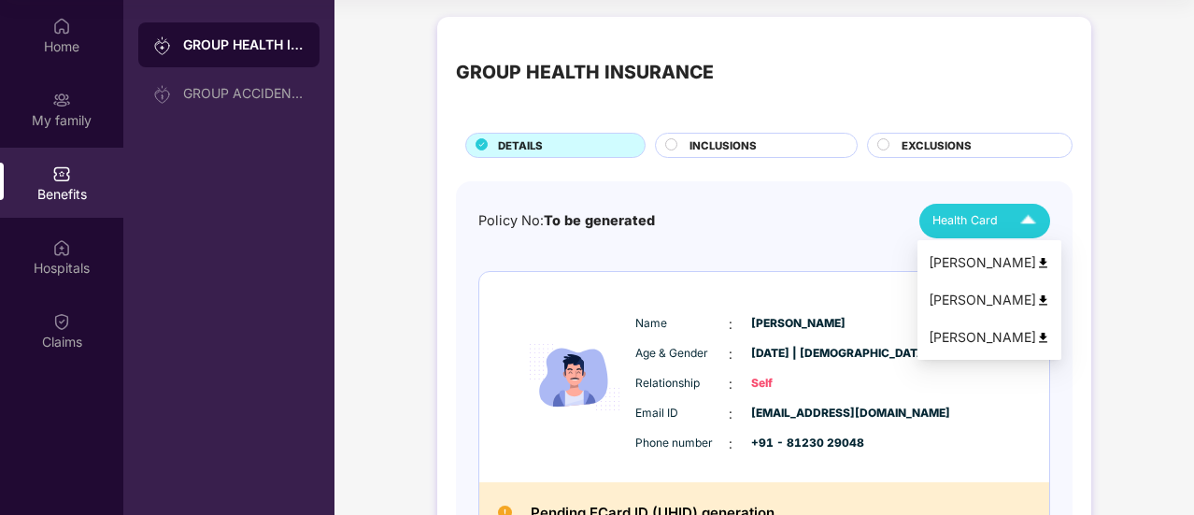
click at [1036, 262] on img at bounding box center [1043, 263] width 14 height 14
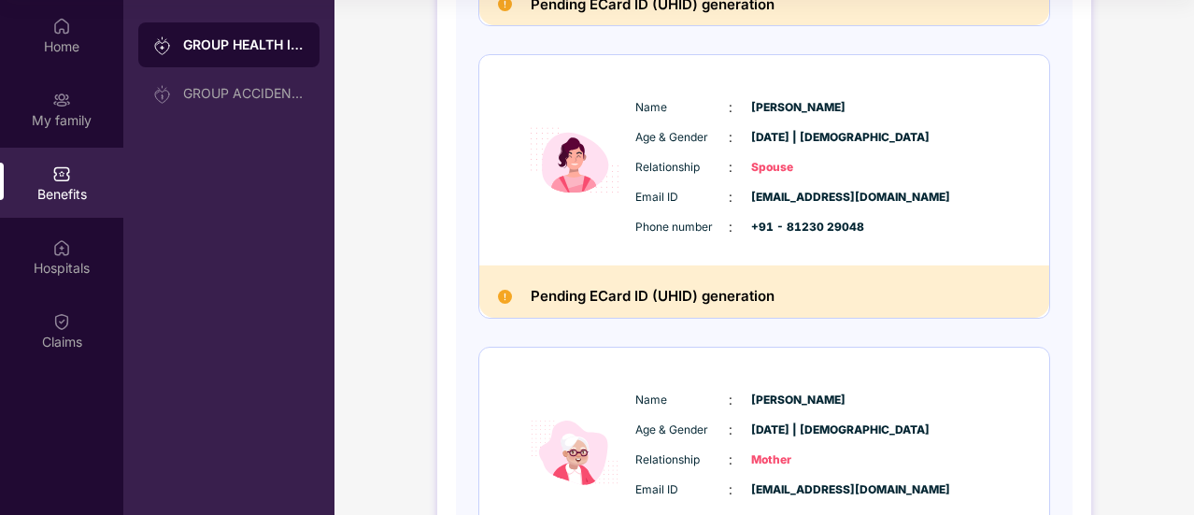
scroll to position [0, 0]
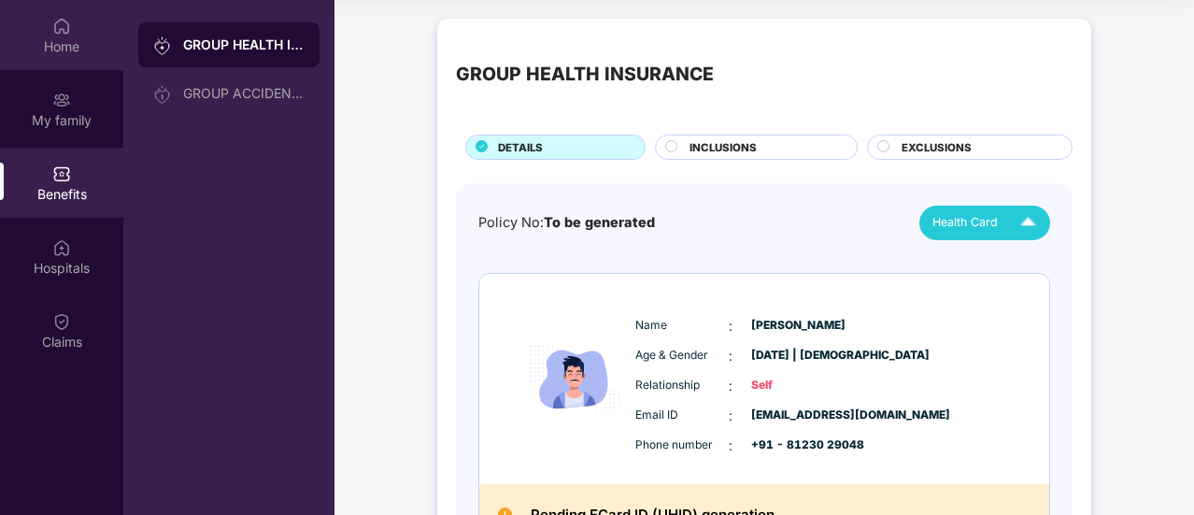
click at [62, 37] on div "Home" at bounding box center [61, 46] width 123 height 19
